Goal: Transaction & Acquisition: Purchase product/service

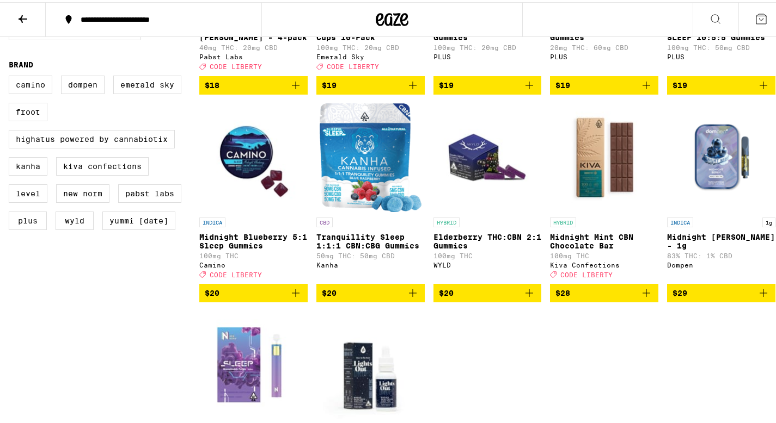
scroll to position [474, 0]
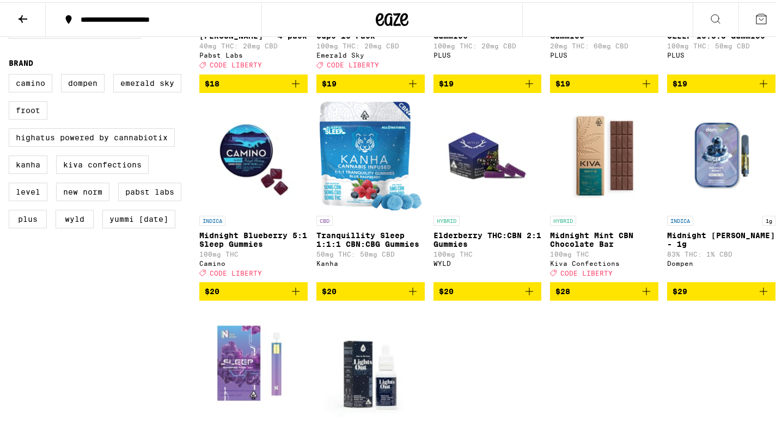
click at [478, 165] on img "Open page for Elderberry THC:CBN 2:1 Gummies from WYLD" at bounding box center [487, 154] width 108 height 109
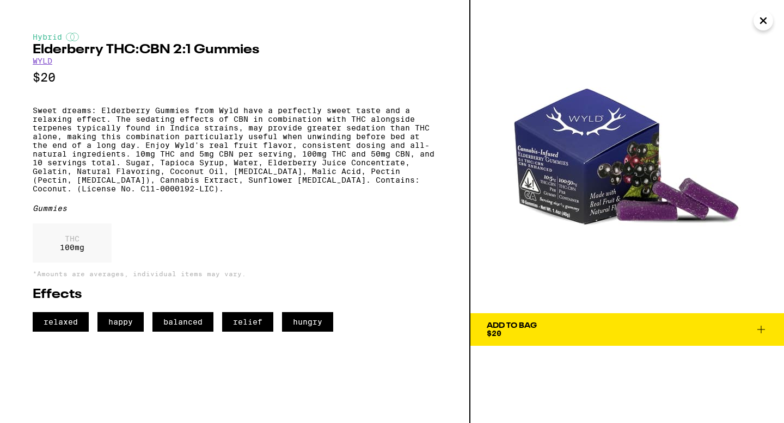
click at [760, 330] on icon at bounding box center [761, 330] width 8 height 8
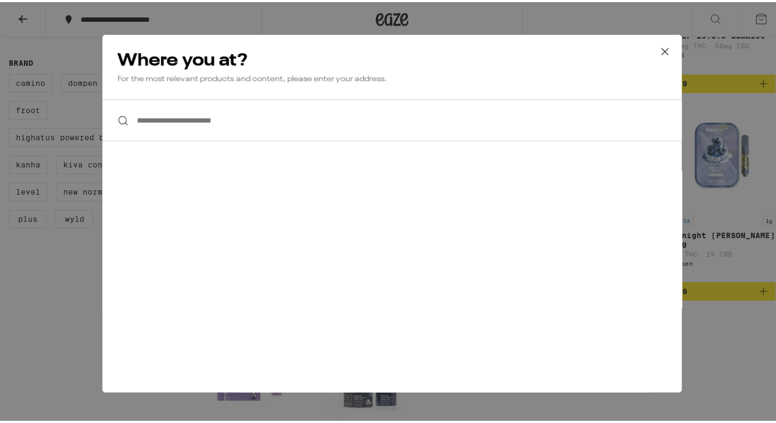
click at [241, 122] on input "**********" at bounding box center [391, 118] width 579 height 42
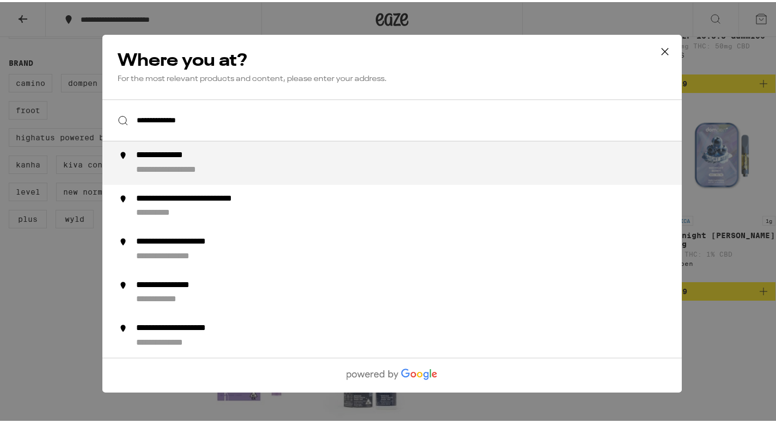
click at [214, 163] on div "**********" at bounding box center [413, 161] width 555 height 26
type input "**********"
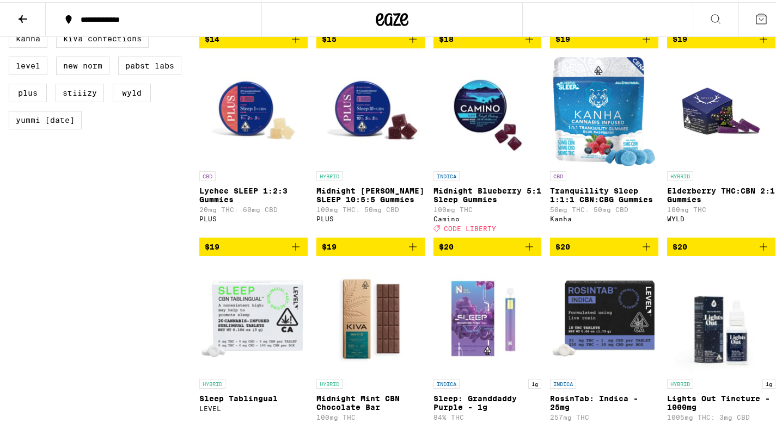
scroll to position [515, 0]
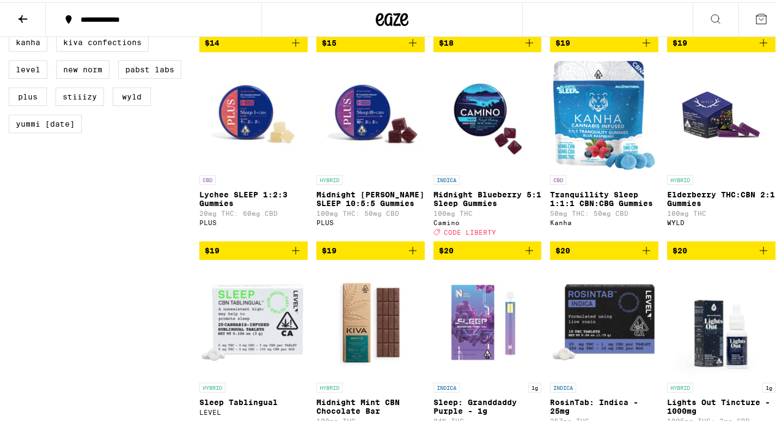
click at [757, 255] on icon "Add to bag" at bounding box center [763, 248] width 13 height 13
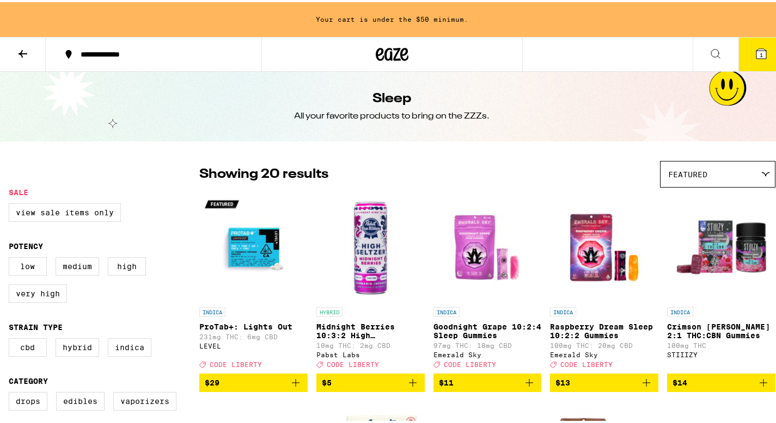
scroll to position [0, 0]
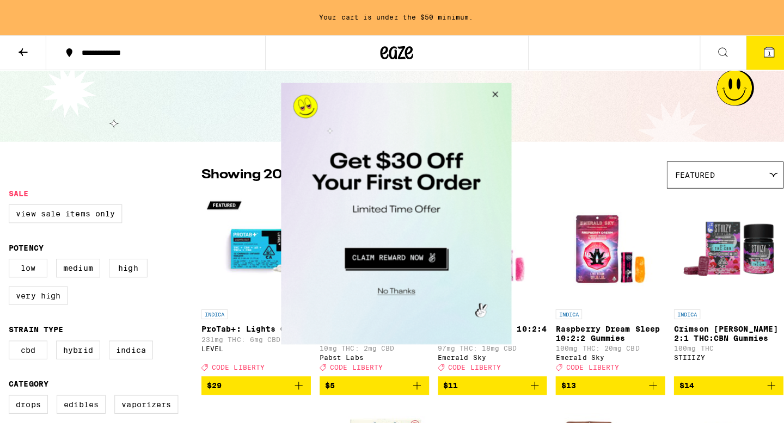
click at [397, 288] on button "Close Modal" at bounding box center [393, 287] width 222 height 17
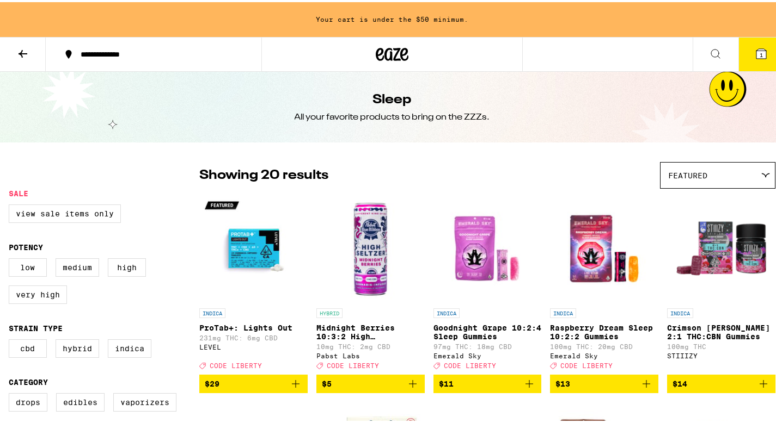
click at [761, 172] on icon at bounding box center [765, 173] width 9 height 5
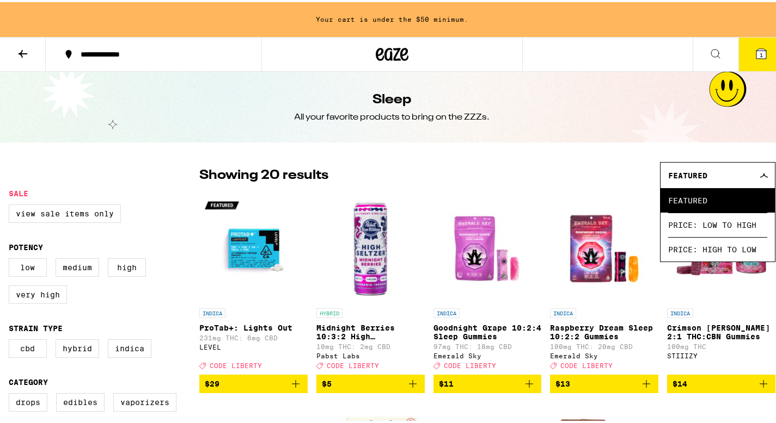
click at [759, 172] on icon at bounding box center [763, 173] width 9 height 5
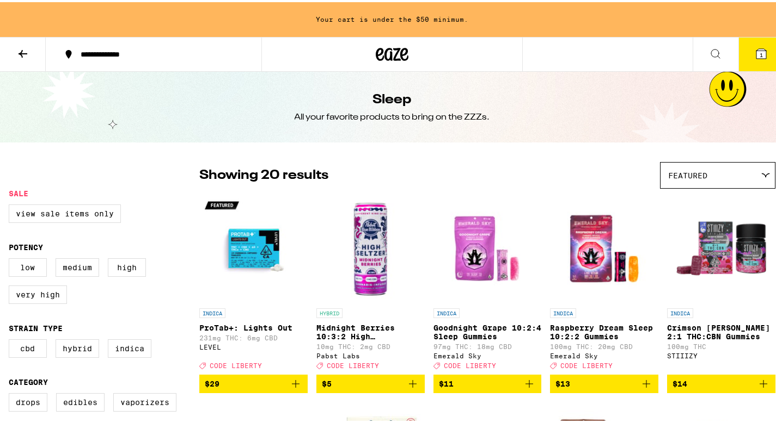
click at [21, 48] on icon at bounding box center [22, 51] width 13 height 13
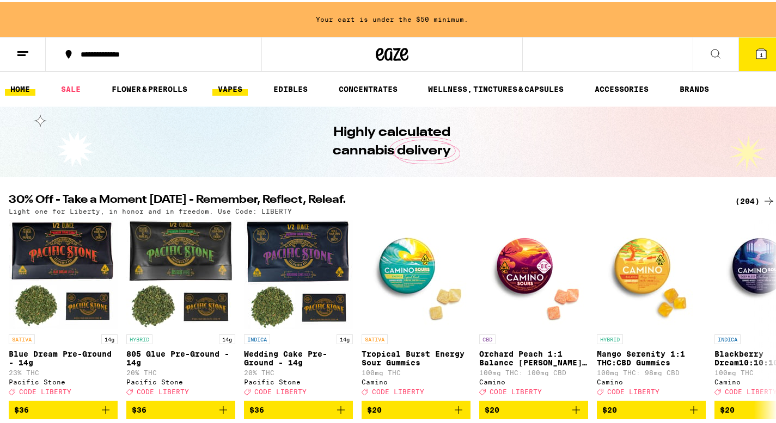
click at [228, 85] on link "VAPES" at bounding box center [229, 87] width 35 height 13
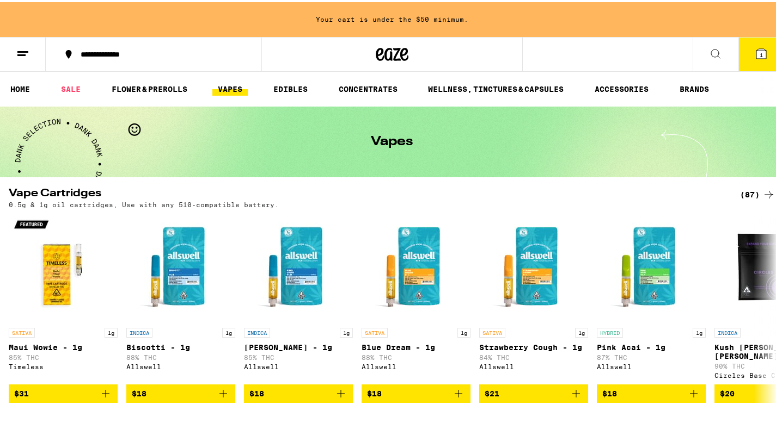
click at [710, 51] on icon at bounding box center [715, 51] width 13 height 13
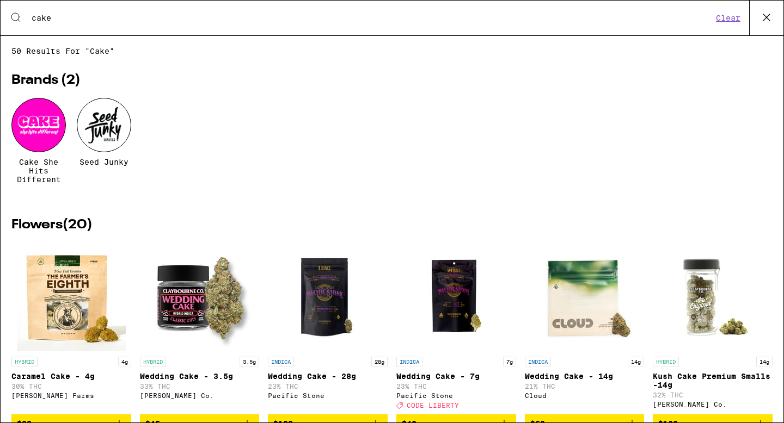
type input "cake"
click at [46, 128] on div at bounding box center [38, 125] width 54 height 54
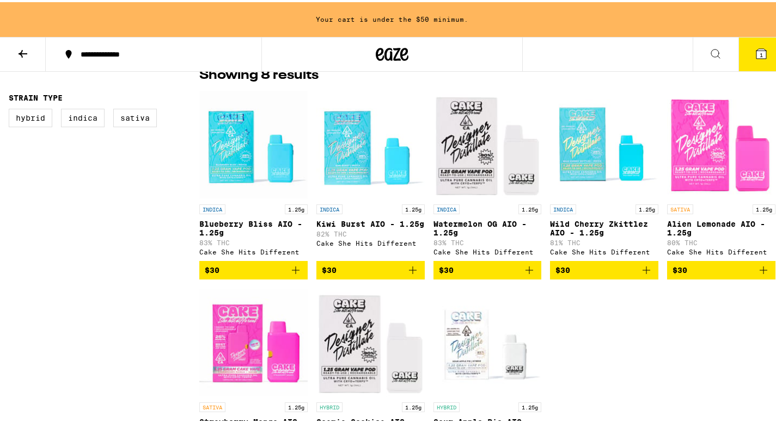
scroll to position [292, 0]
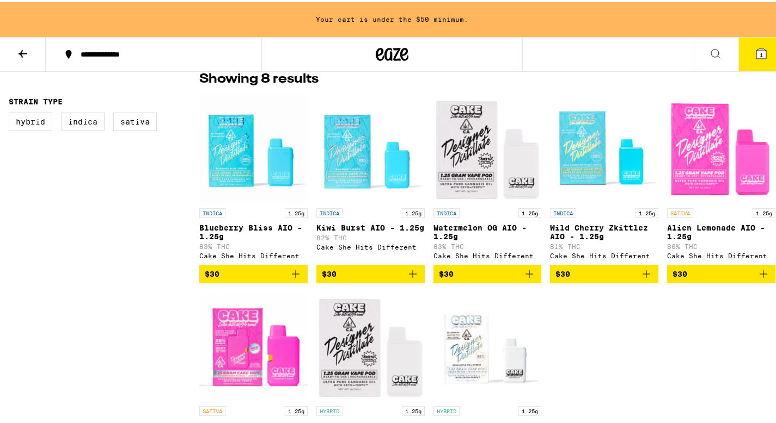
click at [757, 278] on icon "Add to bag" at bounding box center [763, 272] width 13 height 13
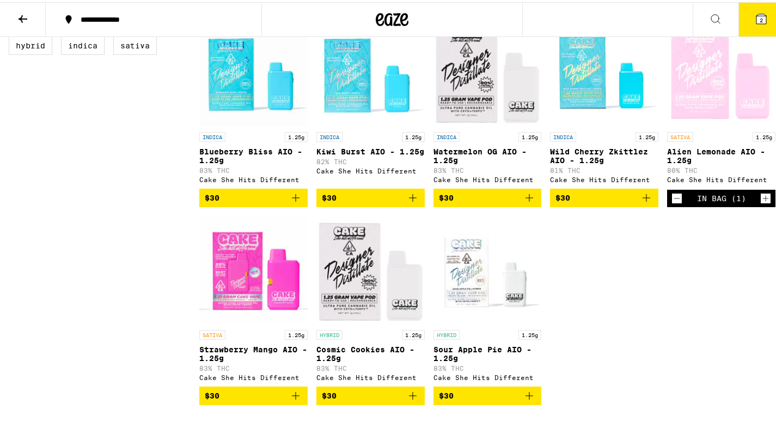
scroll to position [334, 0]
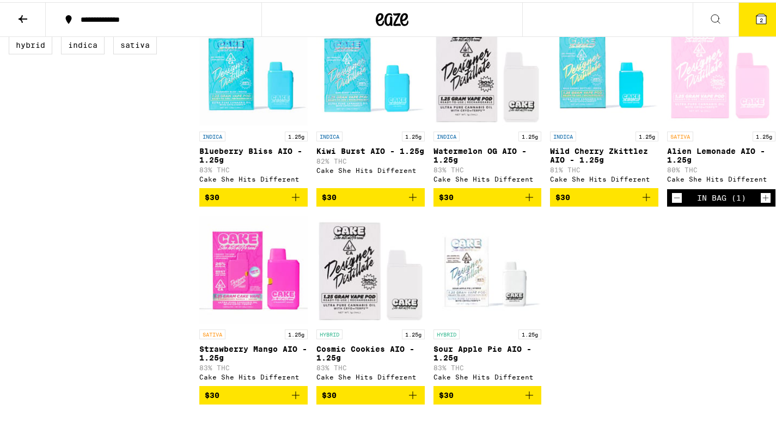
click at [297, 400] on icon "Add to bag" at bounding box center [295, 393] width 13 height 13
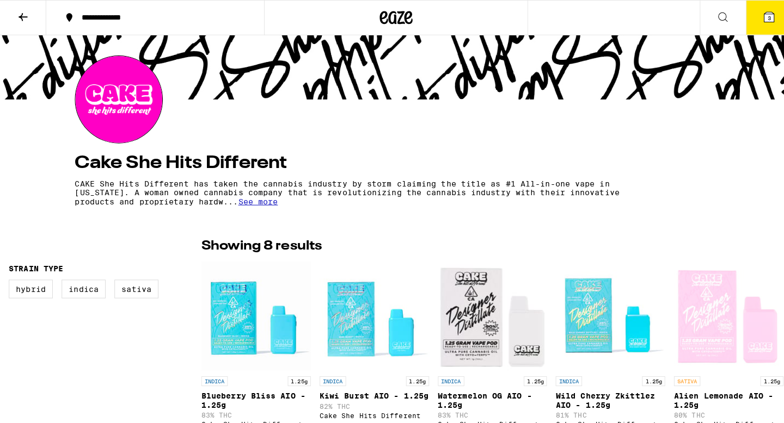
scroll to position [0, 0]
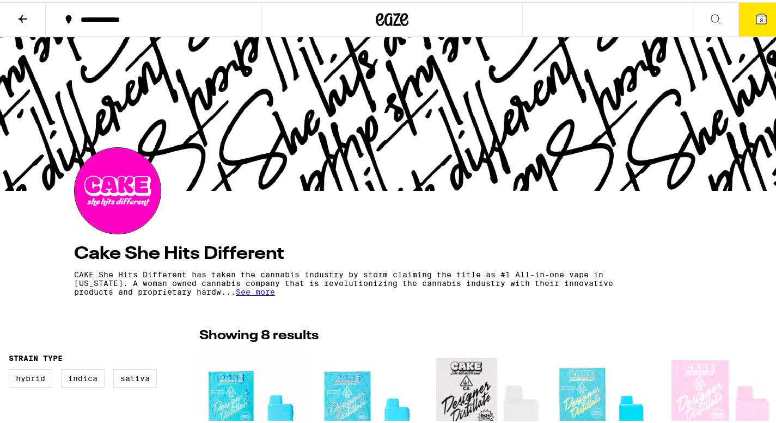
click at [759, 17] on span "3" at bounding box center [760, 18] width 3 height 7
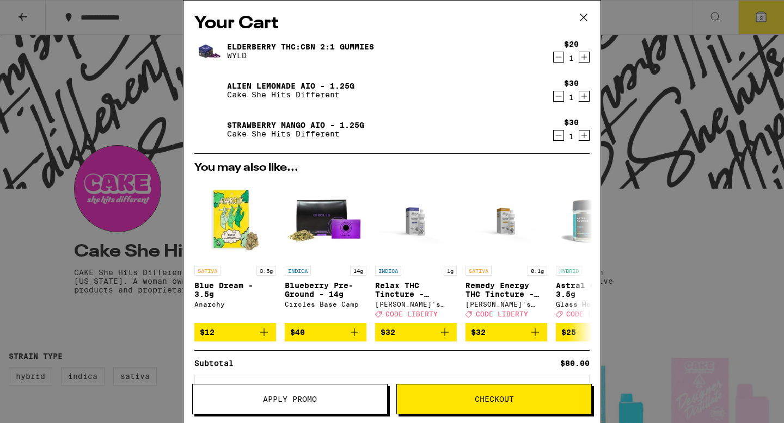
click at [477, 403] on span "Checkout" at bounding box center [494, 400] width 39 height 8
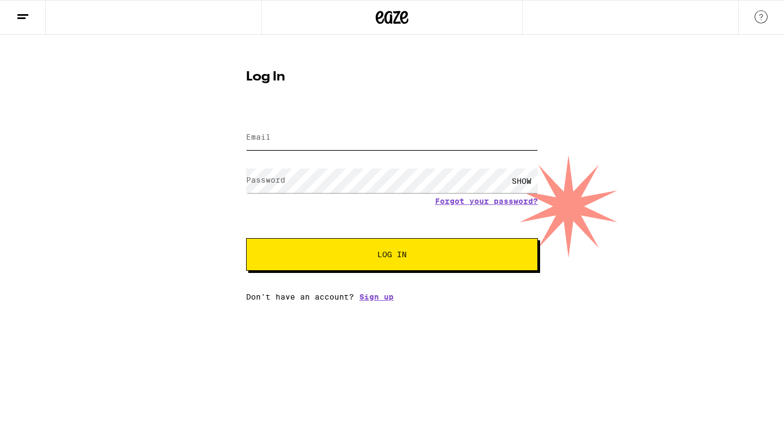
click at [329, 131] on input "Email" at bounding box center [392, 138] width 292 height 24
type input "[EMAIL_ADDRESS][DOMAIN_NAME]"
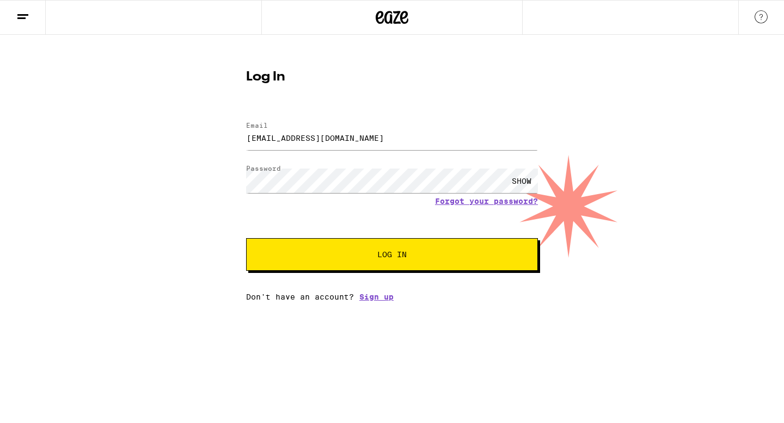
click at [393, 255] on span "Log In" at bounding box center [391, 255] width 29 height 8
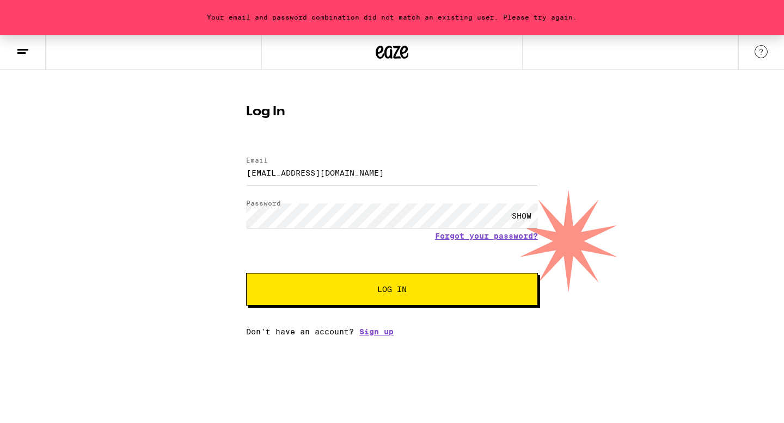
click at [382, 288] on span "Log In" at bounding box center [391, 290] width 29 height 8
click at [527, 214] on div "SHOW" at bounding box center [521, 216] width 33 height 24
click at [498, 237] on link "Forgot your password?" at bounding box center [486, 236] width 103 height 9
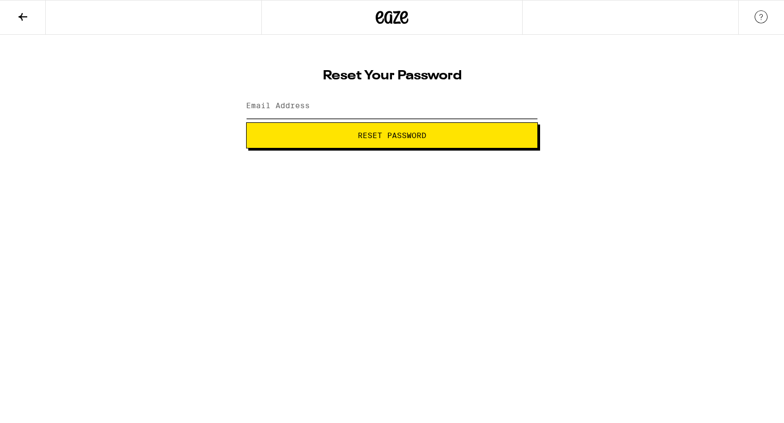
click at [379, 104] on input "Email Address" at bounding box center [392, 106] width 292 height 24
type input "[EMAIL_ADDRESS][DOMAIN_NAME]"
click at [394, 139] on span "Reset Password" at bounding box center [392, 136] width 69 height 8
click at [403, 136] on span "Submit" at bounding box center [391, 136] width 29 height 8
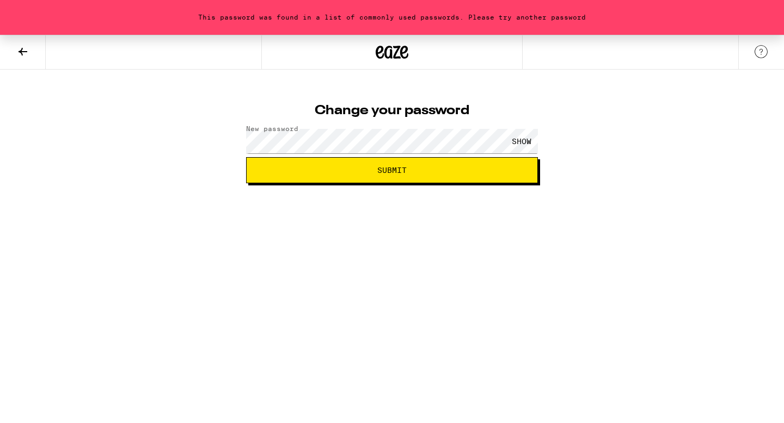
click at [524, 143] on div "SHOW" at bounding box center [521, 141] width 33 height 24
click at [401, 169] on span "Submit" at bounding box center [391, 171] width 29 height 8
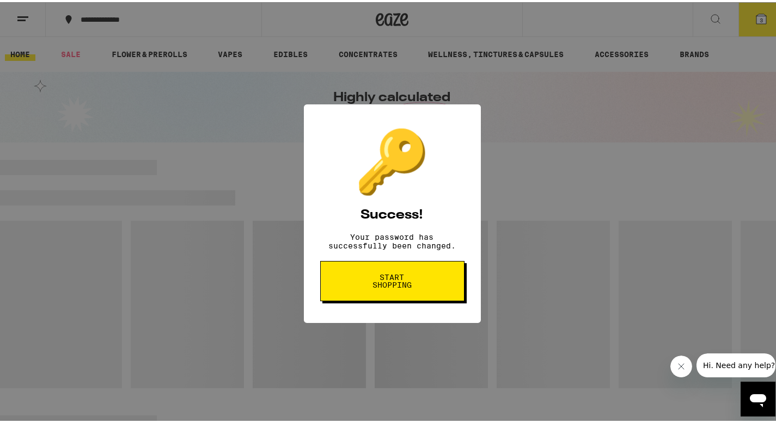
click at [392, 287] on span "Start shopping" at bounding box center [392, 279] width 56 height 15
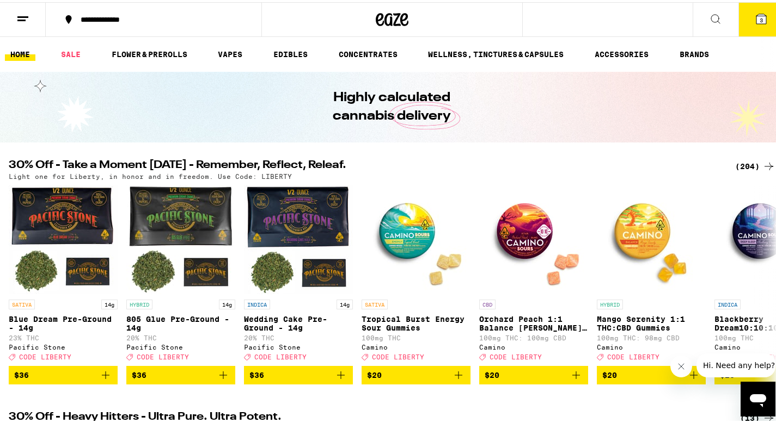
click at [759, 20] on span "3" at bounding box center [760, 18] width 3 height 7
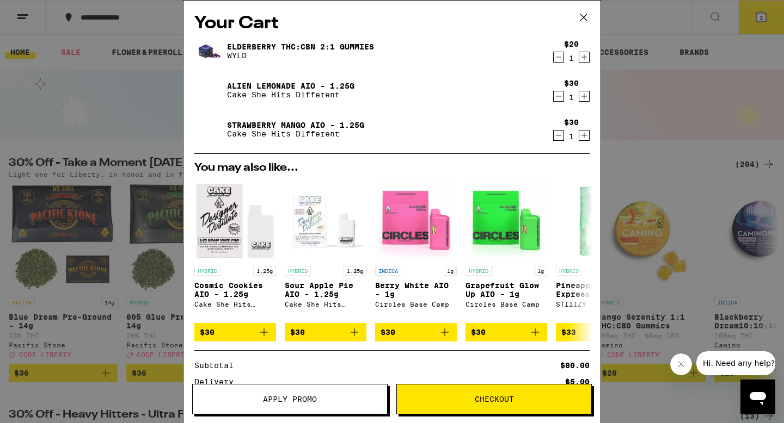
click at [489, 396] on span "Checkout" at bounding box center [494, 400] width 39 height 8
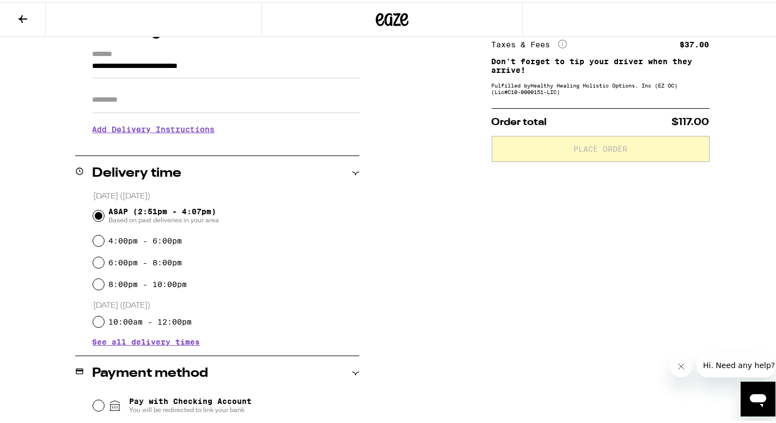
scroll to position [150, 0]
click at [97, 283] on input "8:00pm - 10:00pm" at bounding box center [98, 282] width 11 height 11
radio input "true"
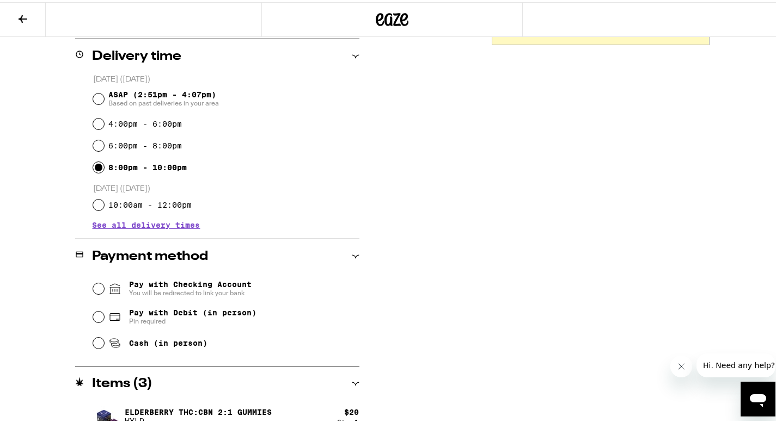
scroll to position [274, 0]
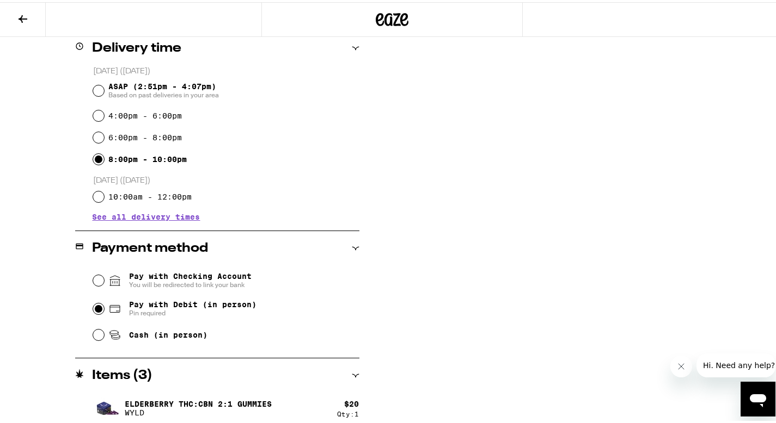
click at [97, 308] on input "Pay with Debit (in person) Pin required" at bounding box center [98, 307] width 11 height 11
radio input "true"
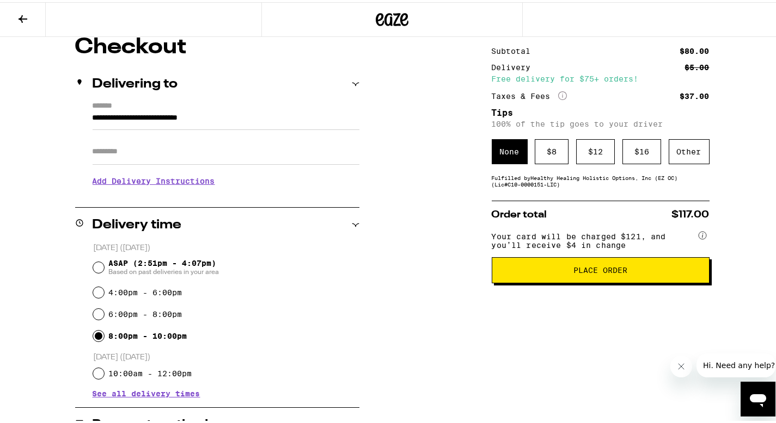
scroll to position [94, 0]
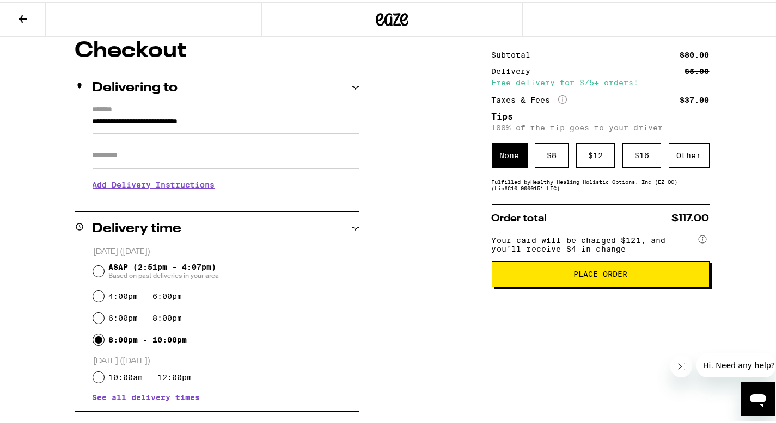
click at [582, 276] on span "Place Order" at bounding box center [600, 272] width 54 height 8
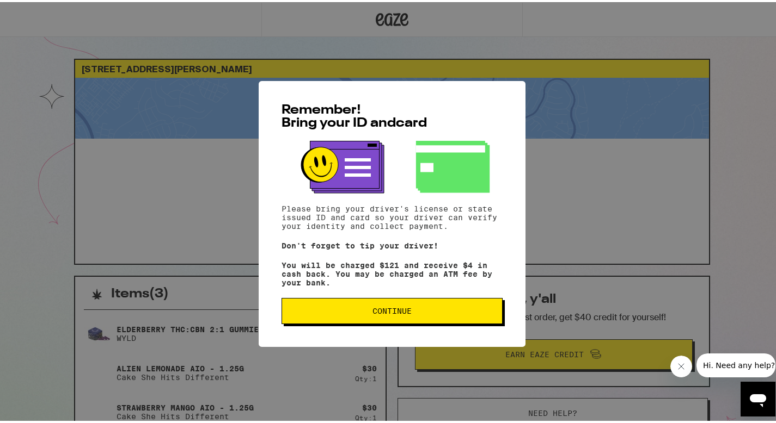
click at [401, 312] on span "Continue" at bounding box center [391, 309] width 39 height 8
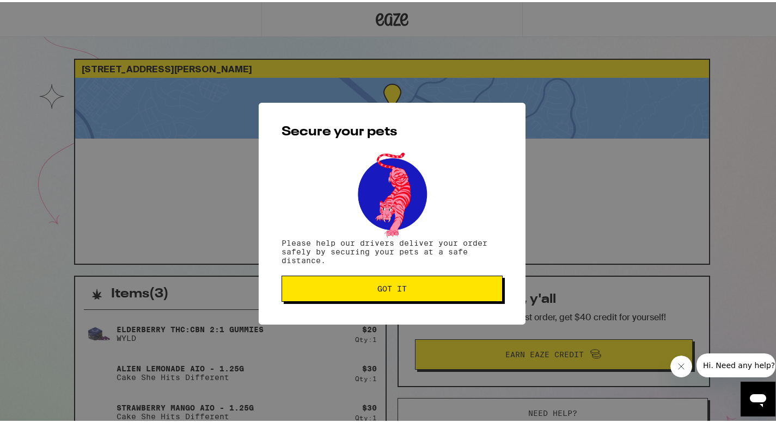
click at [395, 291] on span "Got it" at bounding box center [391, 287] width 29 height 8
